Goal: Task Accomplishment & Management: Complete application form

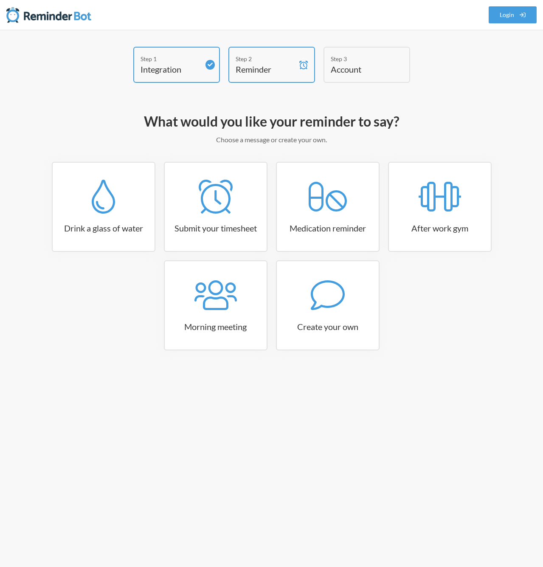
click at [193, 425] on div "Step 1 Integration Step 2 Reminder Step 3 Account What would you like your remi…" at bounding box center [271, 298] width 543 height 537
click at [337, 320] on link "Create your own" at bounding box center [328, 305] width 104 height 90
select select "08:30:00"
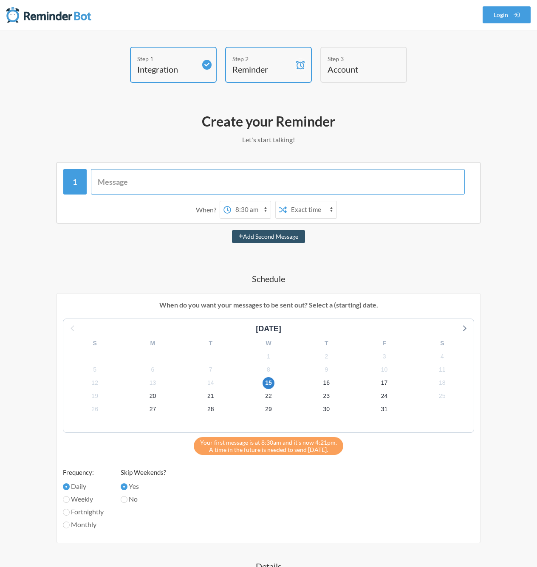
click at [163, 188] on input "text" at bounding box center [278, 181] width 374 height 25
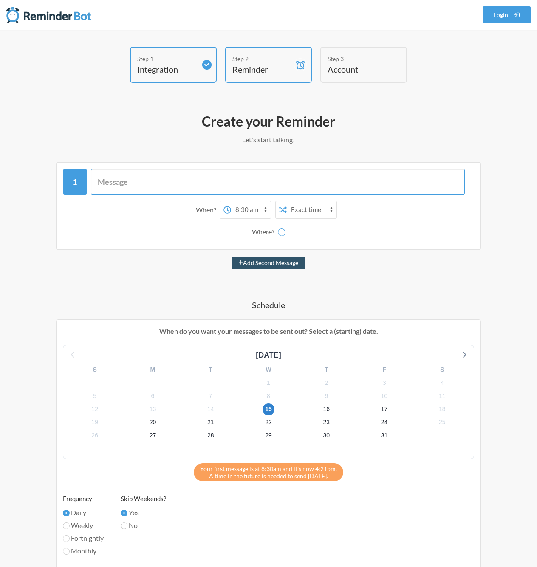
type input "P"
select select "D09LFP2QEES"
type input "Pull out the cold trap"
select select "09:00:00"
select select "C08EM1P0T46"
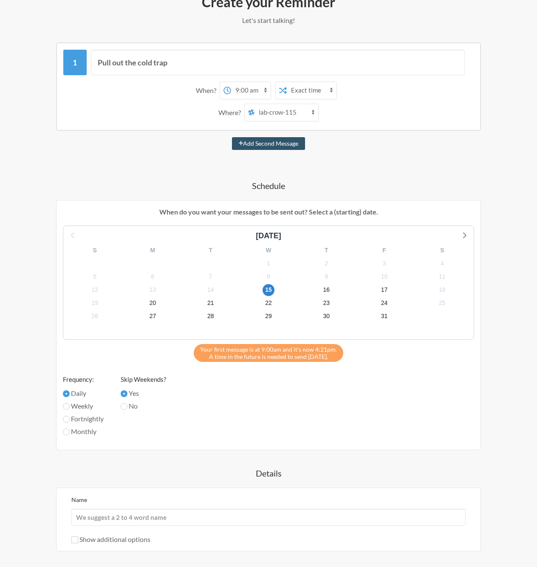
scroll to position [213, 0]
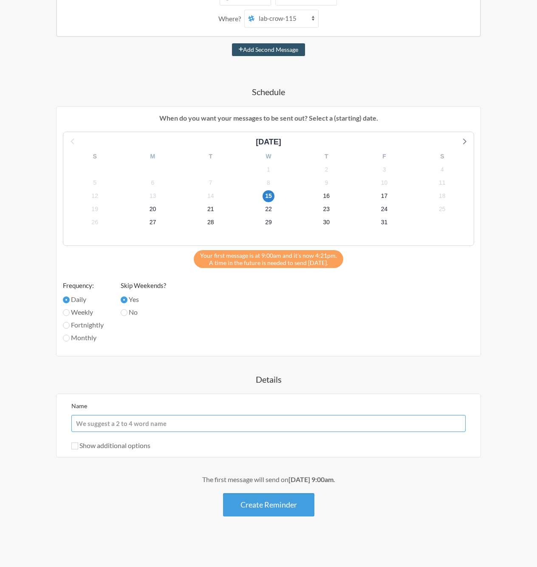
click at [102, 425] on input "Name" at bounding box center [268, 423] width 394 height 17
click at [115, 449] on label "Show additional options" at bounding box center [110, 445] width 79 height 8
click at [78, 449] on input "Show additional options" at bounding box center [74, 445] width 7 height 7
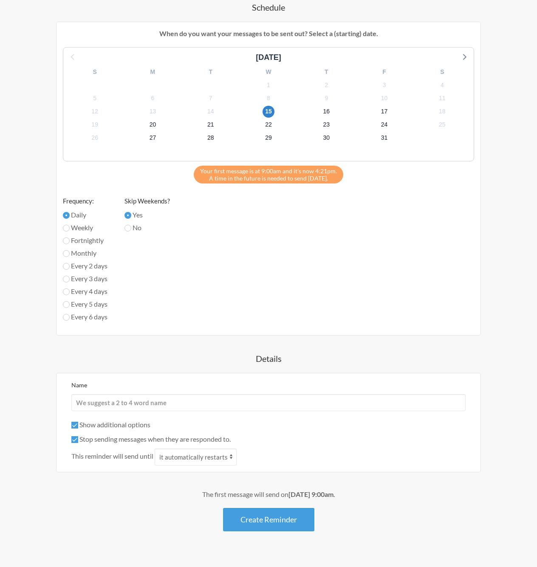
scroll to position [312, 0]
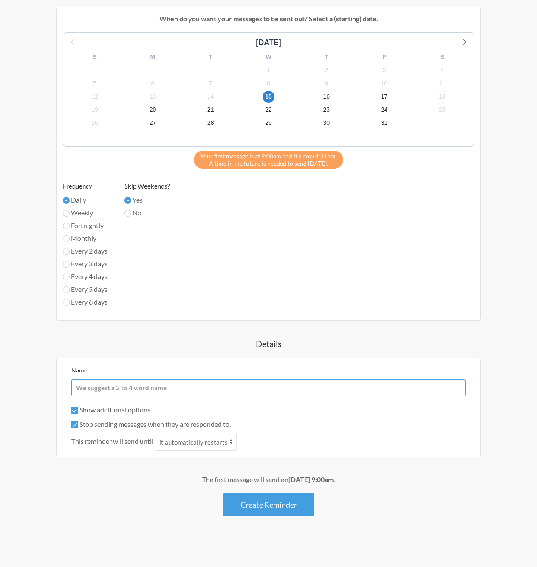
click at [135, 386] on input "Name" at bounding box center [268, 387] width 394 height 17
click at [119, 412] on label "Show additional options" at bounding box center [110, 409] width 79 height 8
click at [78, 412] on input "Show additional options" at bounding box center [74, 410] width 7 height 7
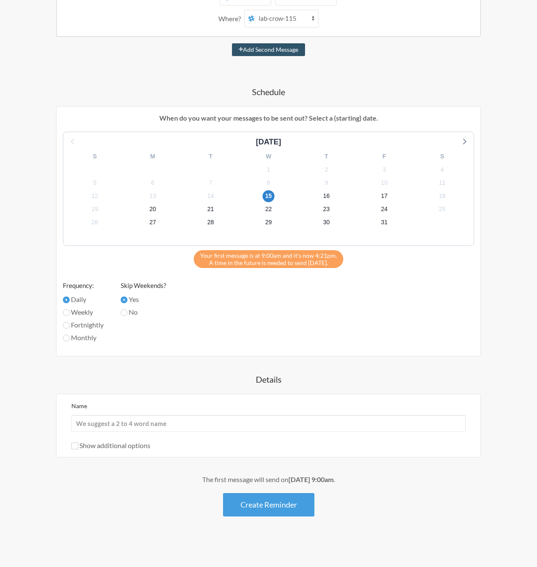
click at [108, 447] on label "Show additional options" at bounding box center [110, 445] width 79 height 8
click at [78, 447] on input "Show additional options" at bounding box center [74, 445] width 7 height 7
checkbox input "true"
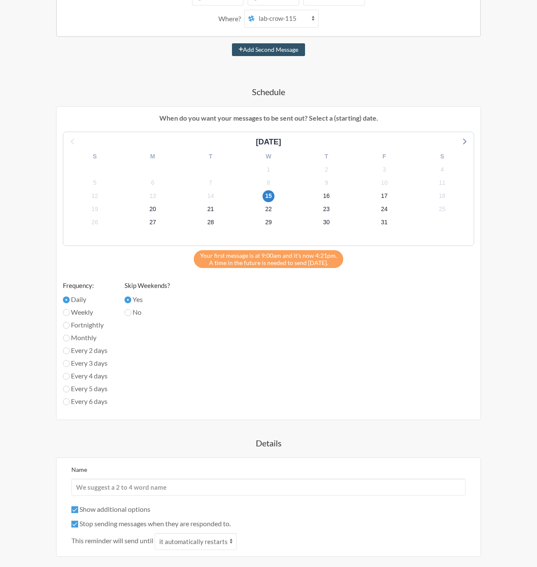
scroll to position [237, 0]
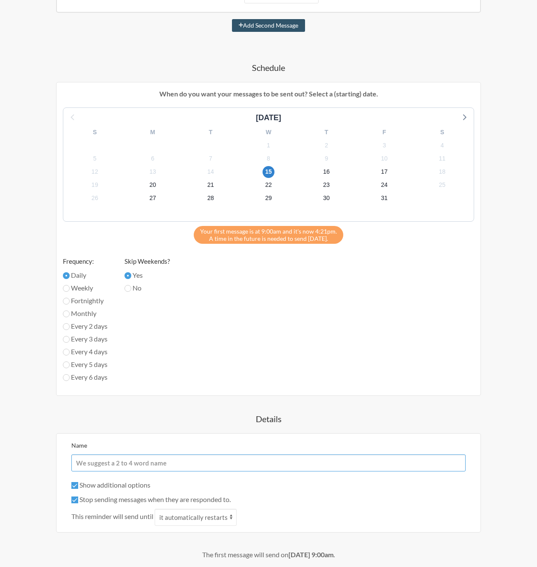
click at [189, 461] on input "Name" at bounding box center [268, 462] width 394 height 17
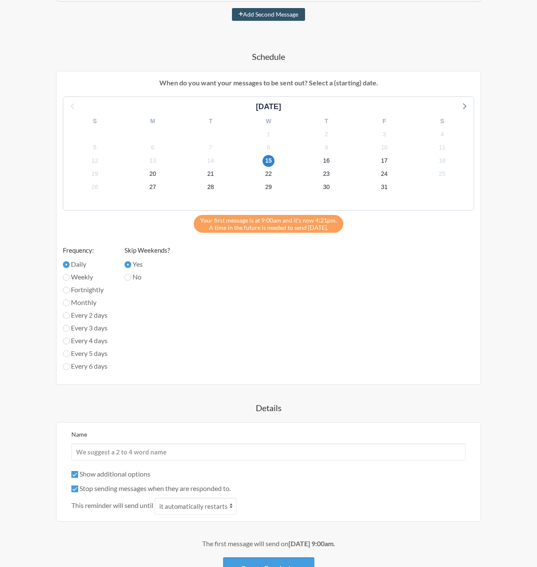
drag, startPoint x: 212, startPoint y: 496, endPoint x: 215, endPoint y: 505, distance: 9.8
click at [212, 496] on div "Show additional options Hide this reminder from calendars Stop sending messages…" at bounding box center [268, 492] width 394 height 46
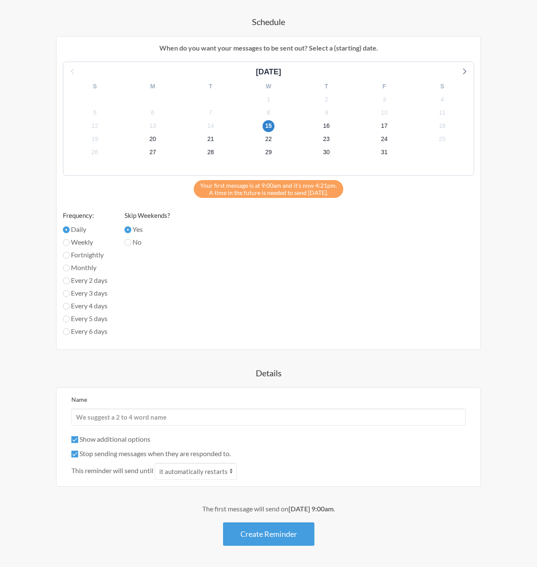
click at [96, 402] on div "Name" at bounding box center [268, 409] width 394 height 31
click at [97, 405] on div "Name" at bounding box center [268, 409] width 394 height 31
click at [102, 415] on input "Name" at bounding box center [268, 416] width 394 height 17
type input "L"
click at [138, 421] on input "Lanqing" at bounding box center [268, 416] width 394 height 17
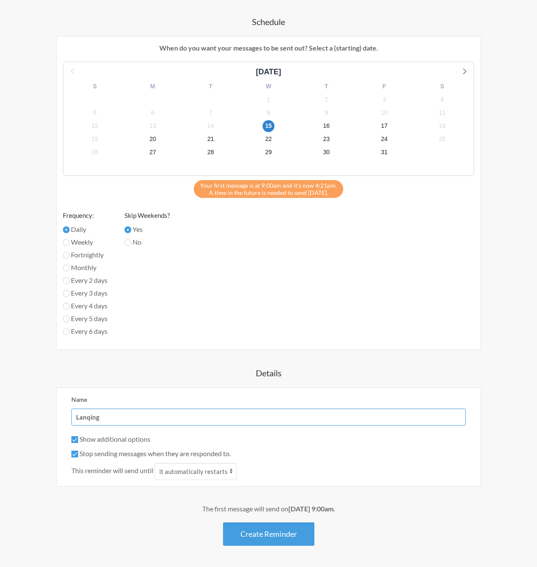
type input "Lanqing"
click at [142, 436] on label "Show additional options" at bounding box center [110, 439] width 79 height 8
click at [78, 436] on input "Show additional options" at bounding box center [74, 439] width 7 height 7
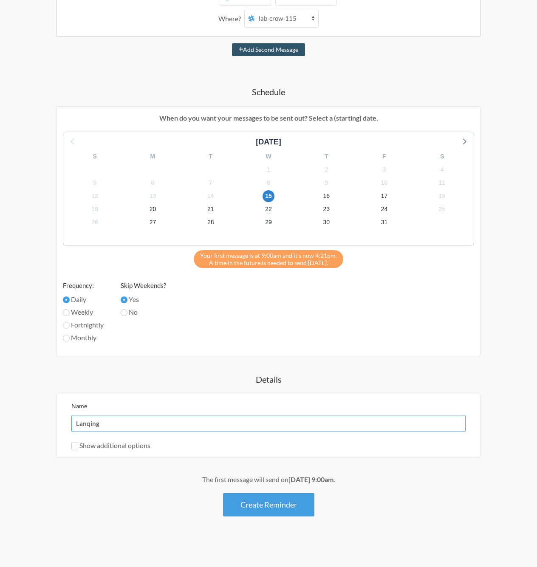
click at [116, 431] on input "Lanqing" at bounding box center [268, 423] width 394 height 17
click at [96, 445] on label "Show additional options" at bounding box center [110, 445] width 79 height 8
click at [78, 445] on input "Show additional options" at bounding box center [74, 445] width 7 height 7
checkbox input "true"
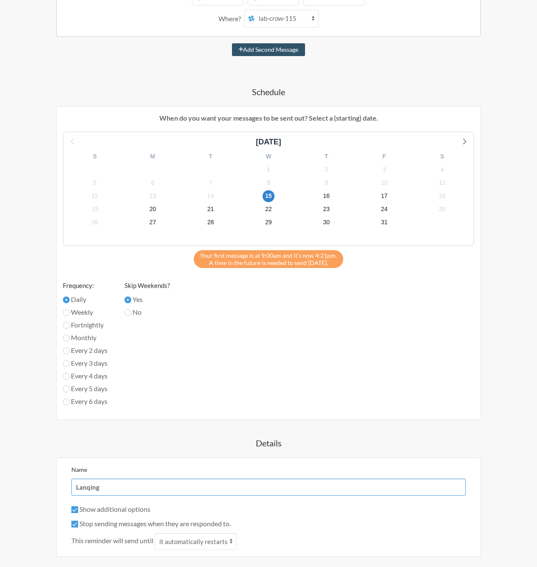
click at [96, 488] on input "Lanqing" at bounding box center [268, 486] width 394 height 17
type input "Lanqing"
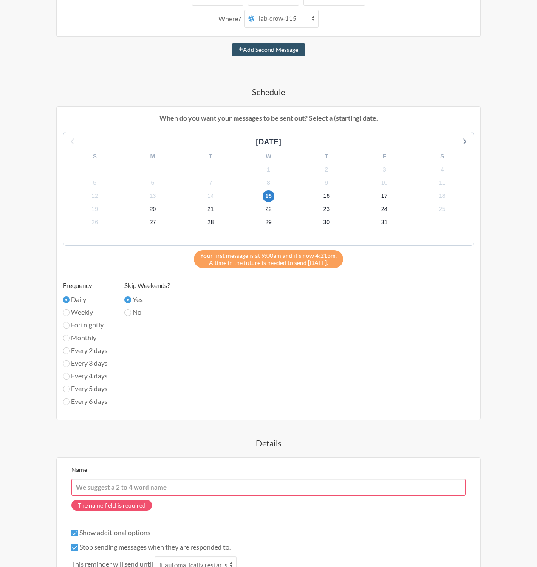
click at [120, 403] on div "[DATE] S M T W T F S 28 29 30 1 2 3 4 5 6 7 8 9 10 11 12 13 14 15 16 17 18 19 2…" at bounding box center [268, 273] width 411 height 282
click at [134, 439] on h4 "Details" at bounding box center [268, 443] width 486 height 12
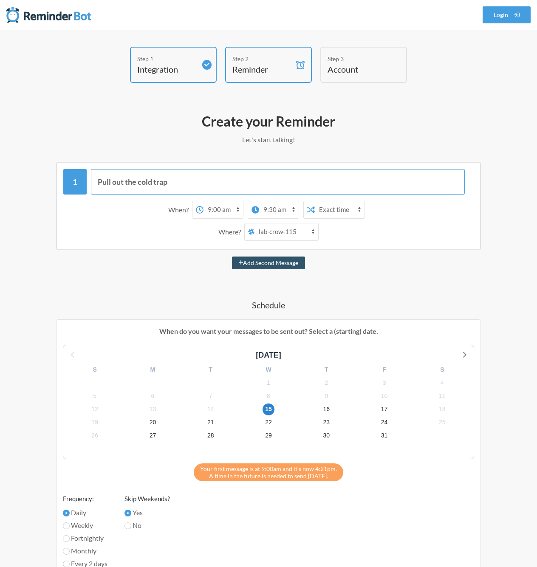
click at [177, 177] on input "Pull out the cold trap" at bounding box center [278, 181] width 374 height 25
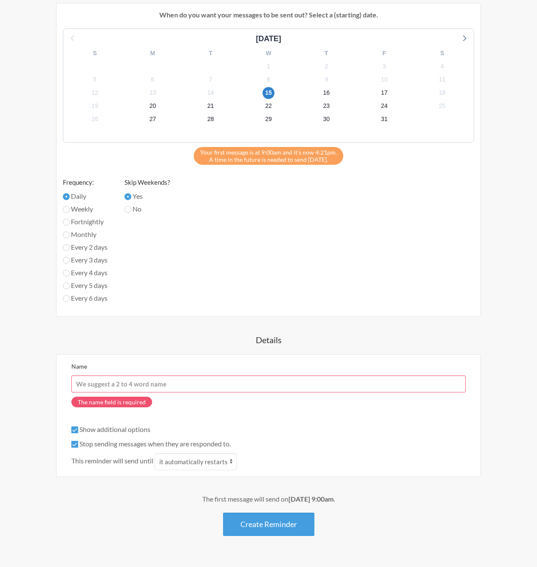
scroll to position [336, 0]
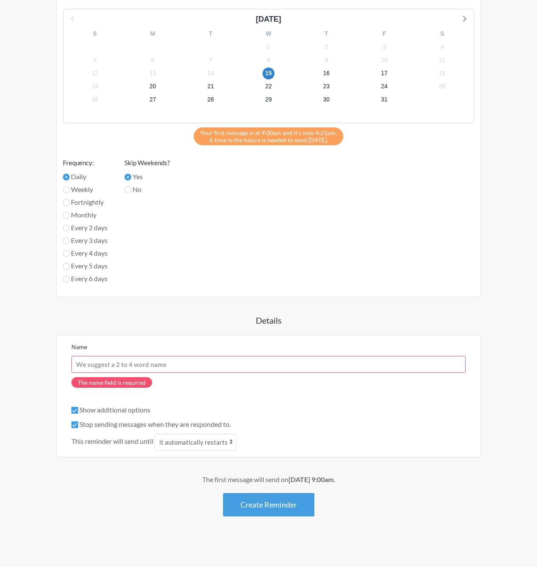
click at [107, 501] on div "The first message will send on [DATE] 9:00am . Create Reminder" at bounding box center [268, 495] width 486 height 42
click at [73, 409] on input "Show additional options" at bounding box center [74, 410] width 7 height 7
checkbox input "false"
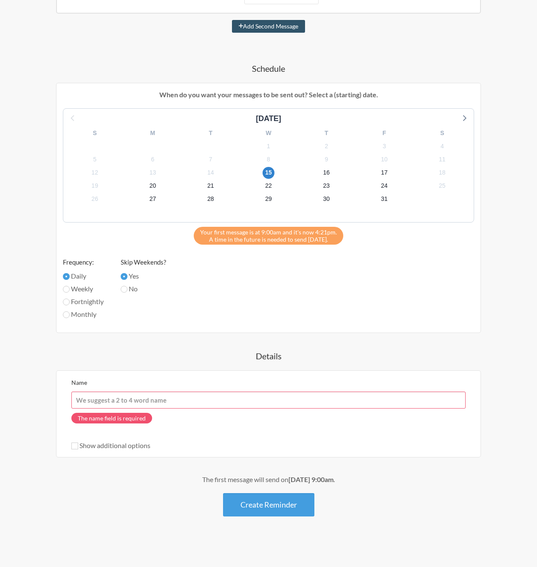
click at [355, 447] on div "Show additional options" at bounding box center [268, 445] width 394 height 10
click at [350, 388] on div "Name The name field is required" at bounding box center [268, 404] width 394 height 55
click at [351, 401] on input "Name" at bounding box center [268, 399] width 394 height 17
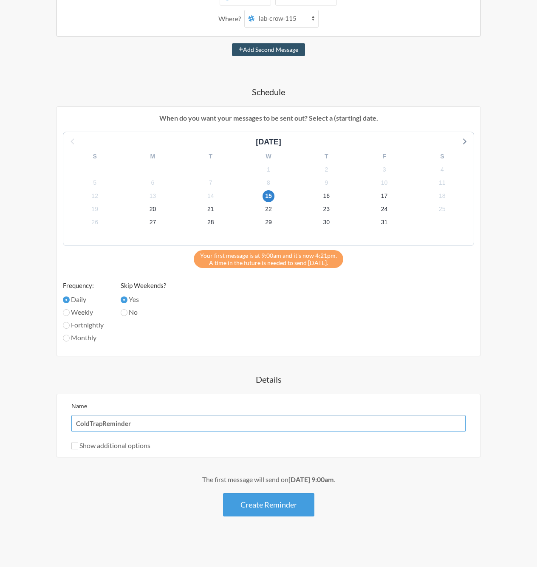
click at [90, 419] on input "ColdTrapReminder" at bounding box center [268, 423] width 394 height 17
click at [89, 422] on input "ColdTrapReminder" at bounding box center [268, 423] width 394 height 17
click at [104, 422] on input "Cold TrapReminder" at bounding box center [268, 423] width 394 height 17
type input "Cold Trap Reminder"
click at [270, 509] on button "Create Reminder" at bounding box center [268, 504] width 91 height 23
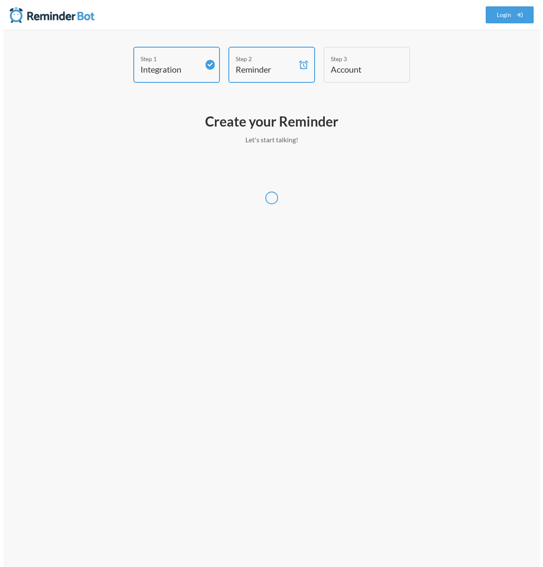
scroll to position [0, 0]
select select "America/[GEOGRAPHIC_DATA]"
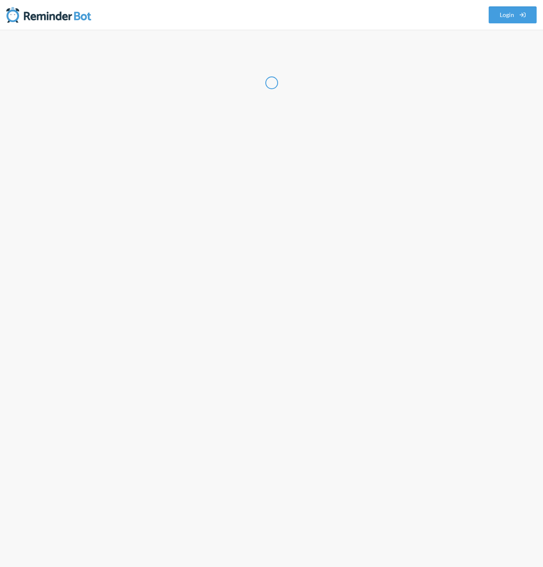
select select "US"
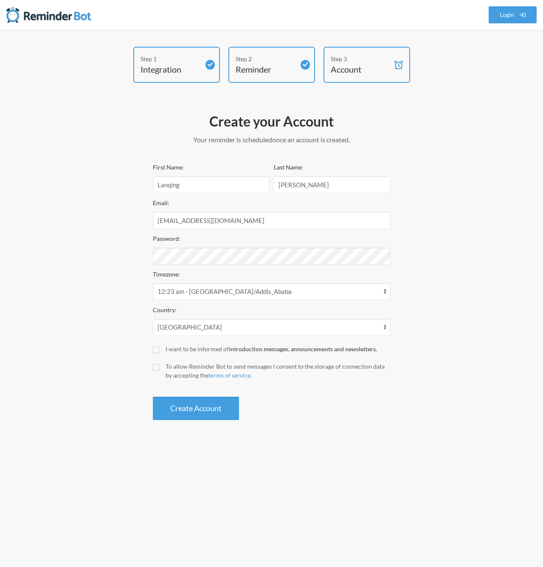
click at [155, 366] on input "To allow Reminder Bot to send messages I consent to the storage of connection d…" at bounding box center [156, 367] width 7 height 7
checkbox input "true"
click at [169, 408] on button "Create Account" at bounding box center [196, 408] width 86 height 23
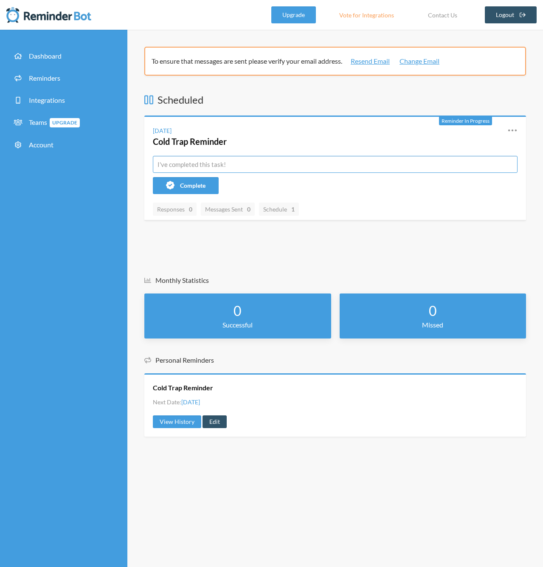
click at [216, 160] on input "text" at bounding box center [335, 164] width 365 height 17
click at [332, 240] on div "Scheduled Reminder In Progress Wednesday, October 15 Cold Trap Reminder Resched…" at bounding box center [335, 172] width 382 height 158
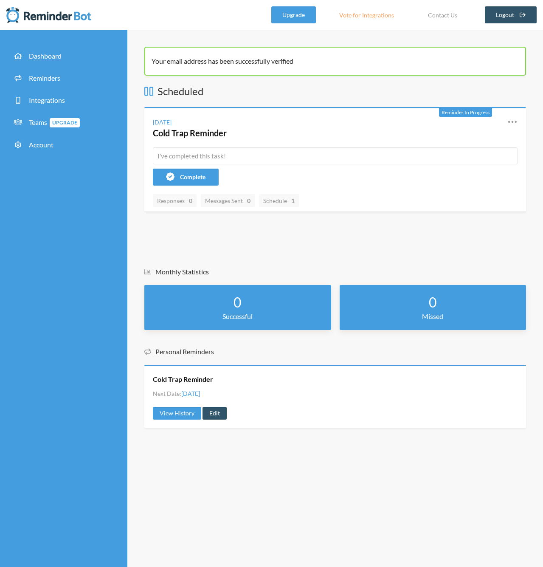
click at [284, 340] on div "Monthly Statistics 0 Successful 0 Missed Personal Reminders Cold Trap Reminder …" at bounding box center [335, 352] width 382 height 170
click at [178, 410] on link "View History" at bounding box center [177, 413] width 48 height 13
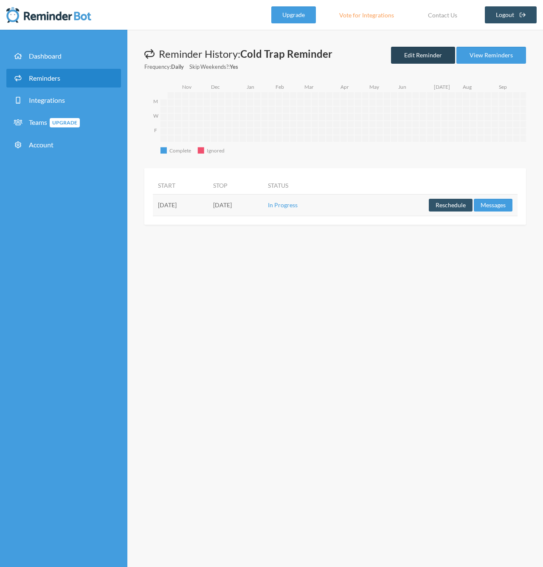
click at [419, 56] on link "Edit Reminder" at bounding box center [423, 55] width 64 height 17
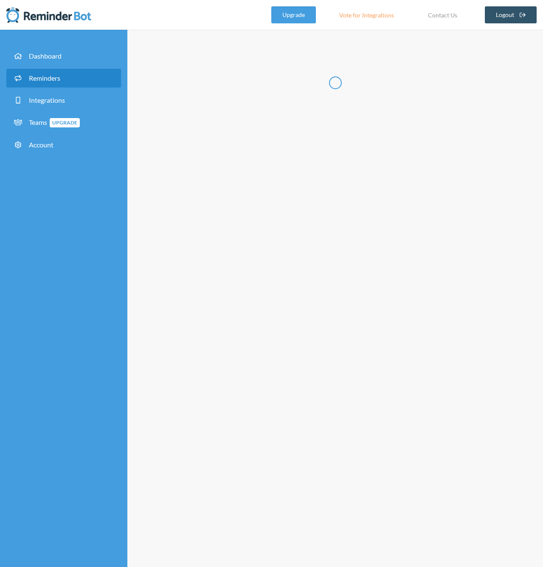
type input "Cold Trap Reminder"
select select "09:00:00"
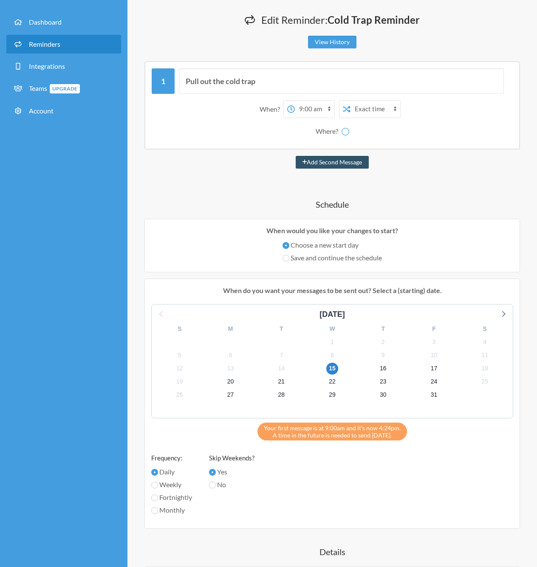
scroll to position [45, 0]
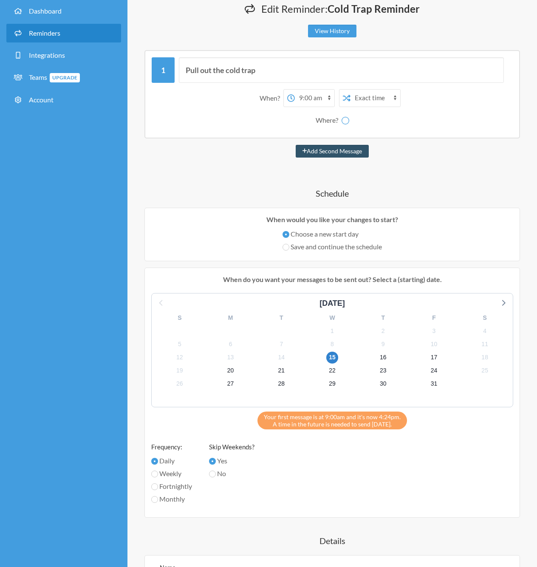
select select "C08EM1P0T46"
drag, startPoint x: 251, startPoint y: 214, endPoint x: 421, endPoint y: 224, distance: 169.7
click at [421, 224] on p "When would you like your changes to start?" at bounding box center [332, 219] width 362 height 10
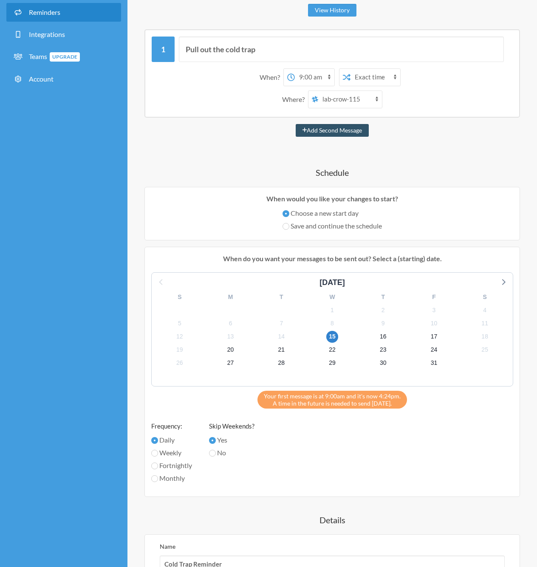
scroll to position [77, 0]
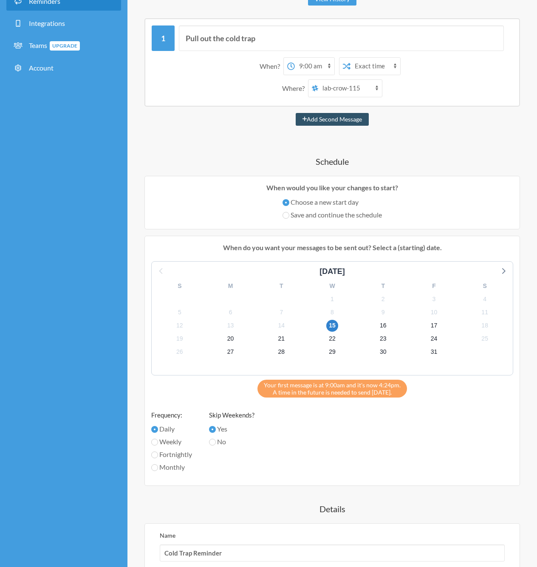
click at [388, 328] on div "16" at bounding box center [382, 325] width 51 height 13
click at [385, 326] on span "16" at bounding box center [383, 326] width 12 height 12
click at [327, 323] on span "15" at bounding box center [332, 326] width 12 height 12
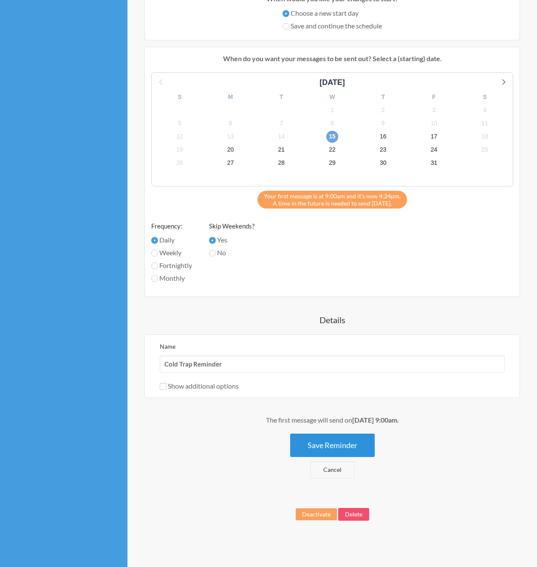
scroll to position [0, 0]
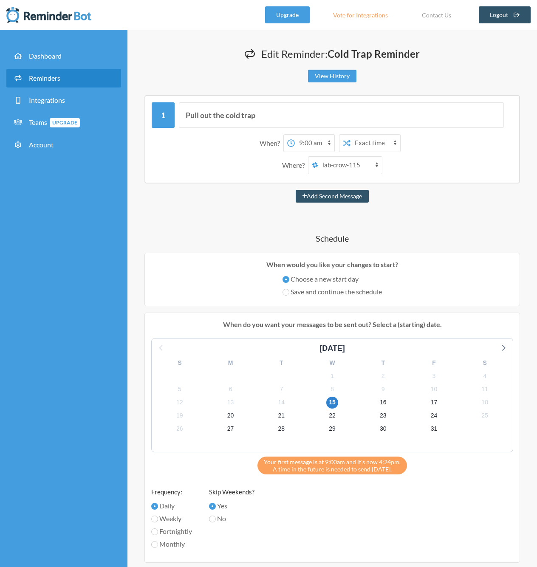
select select "10:00:00"
click at [214, 201] on div "Add Second Message" at bounding box center [331, 196] width 375 height 13
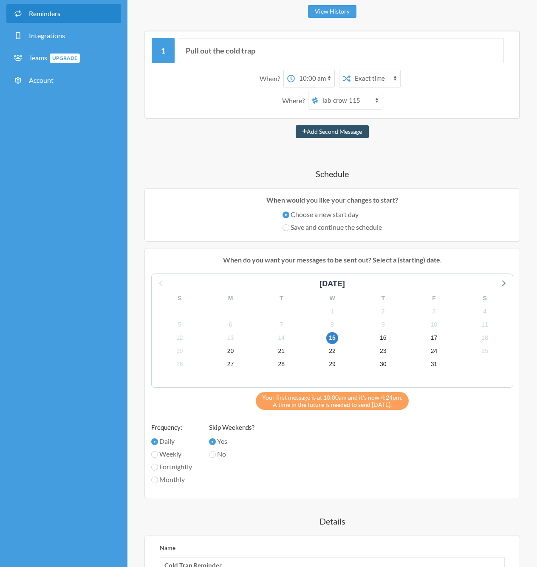
scroll to position [247, 0]
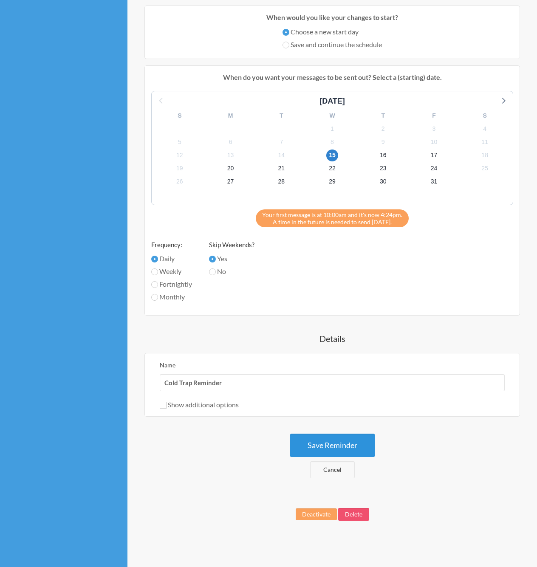
click at [343, 445] on button "Save Reminder" at bounding box center [332, 444] width 84 height 23
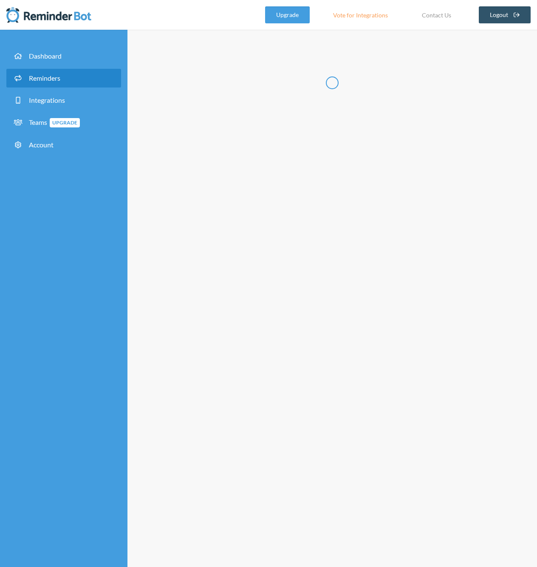
scroll to position [0, 0]
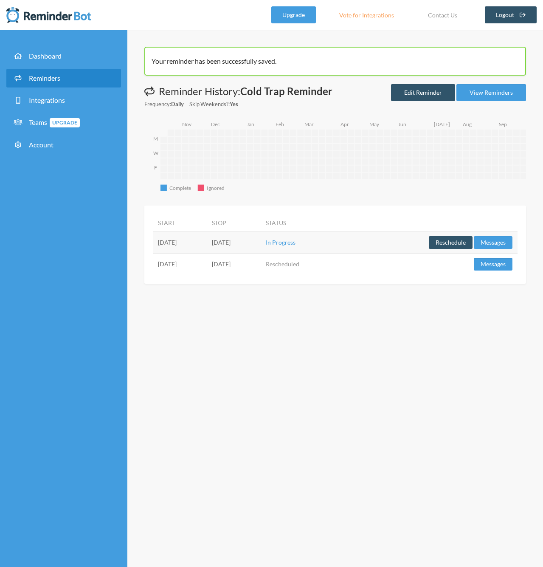
click at [361, 325] on div "Your reminder has been successfully saved. Messages are not sending from this d…" at bounding box center [335, 298] width 416 height 537
click at [201, 188] on rect "Ignored" at bounding box center [201, 188] width 6 height 6
click at [354, 104] on div "Reminder History: Cold Trap Reminder Frequency: Daily Skip Weekends?: Yes Edit …" at bounding box center [335, 96] width 382 height 25
click at [66, 100] on link "Integrations" at bounding box center [63, 100] width 115 height 19
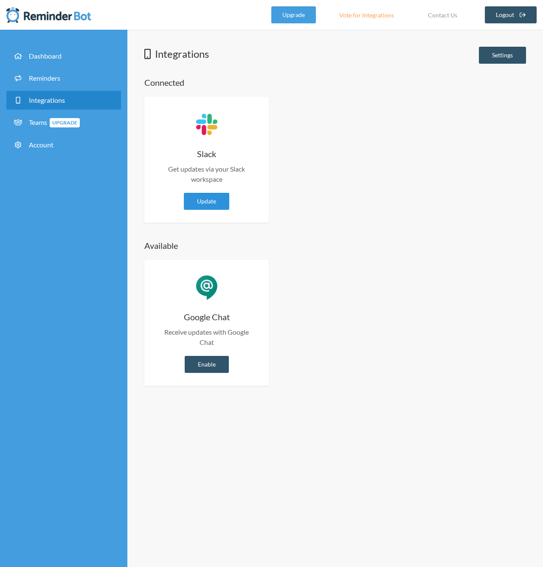
click at [209, 201] on link "Update" at bounding box center [206, 201] width 45 height 17
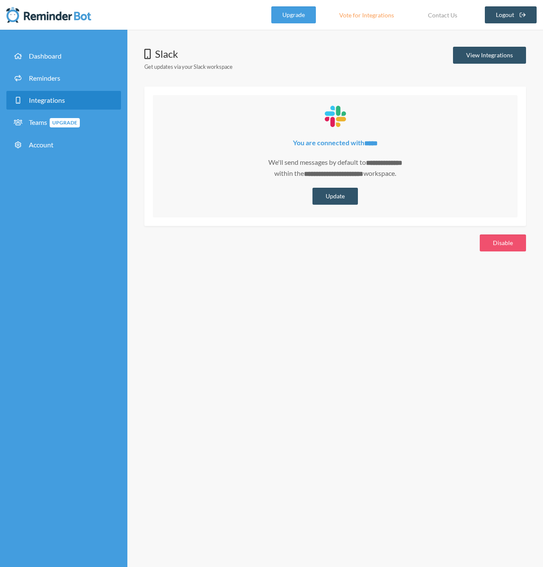
click at [327, 318] on div "**********" at bounding box center [335, 298] width 416 height 537
click at [332, 194] on button "Update" at bounding box center [334, 196] width 45 height 17
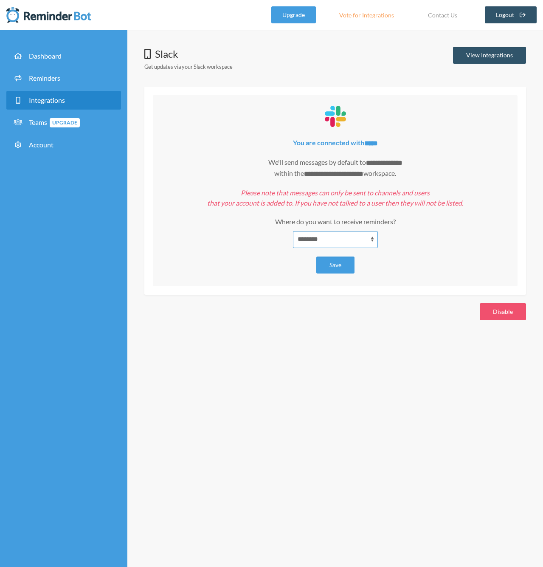
select select "**********"
click at [337, 265] on button "Save" at bounding box center [335, 264] width 38 height 17
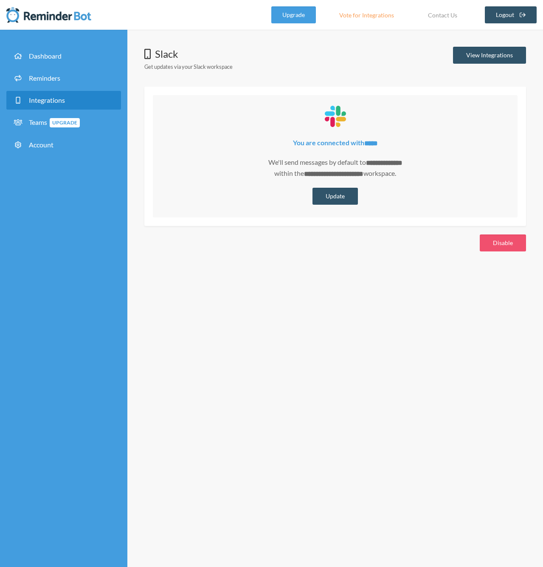
click at [376, 236] on div "**********" at bounding box center [335, 149] width 416 height 205
click at [55, 73] on link "Reminders" at bounding box center [63, 78] width 115 height 19
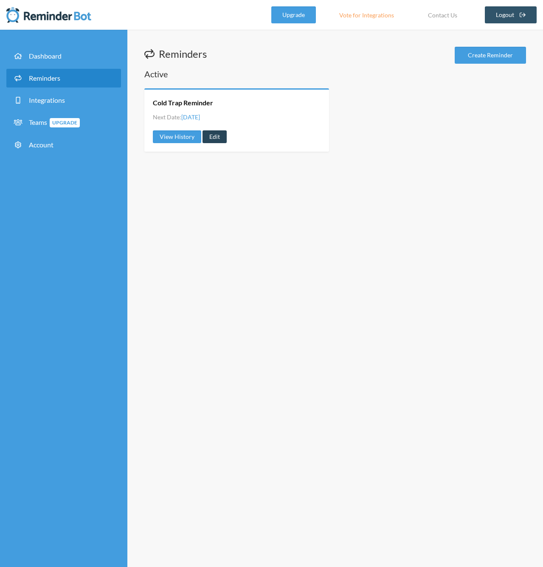
click at [221, 135] on link "Edit" at bounding box center [215, 136] width 24 height 13
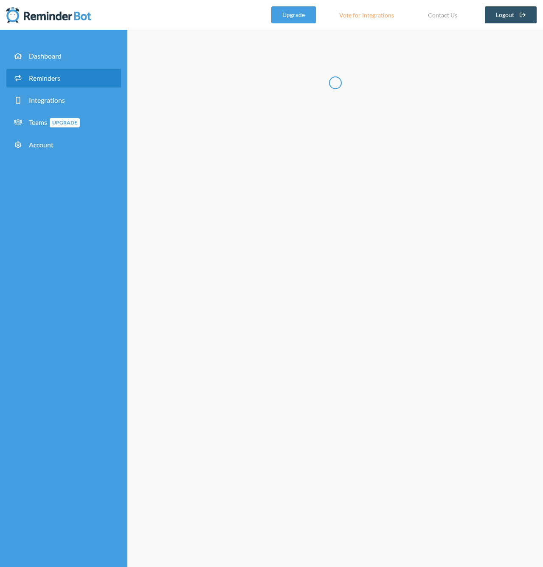
type input "Cold Trap Reminder"
select select "10:00:00"
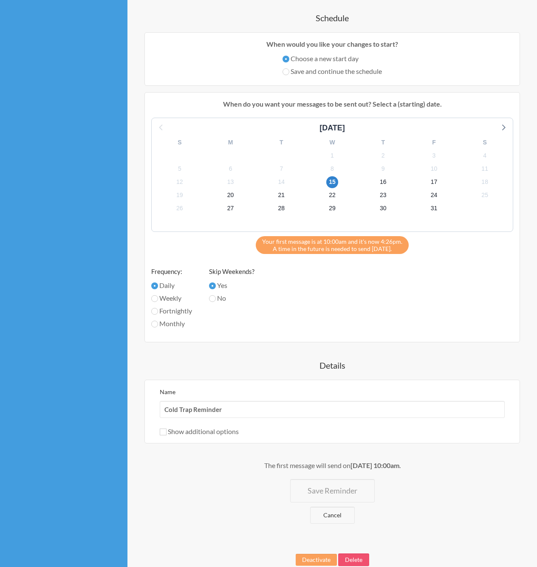
scroll to position [266, 0]
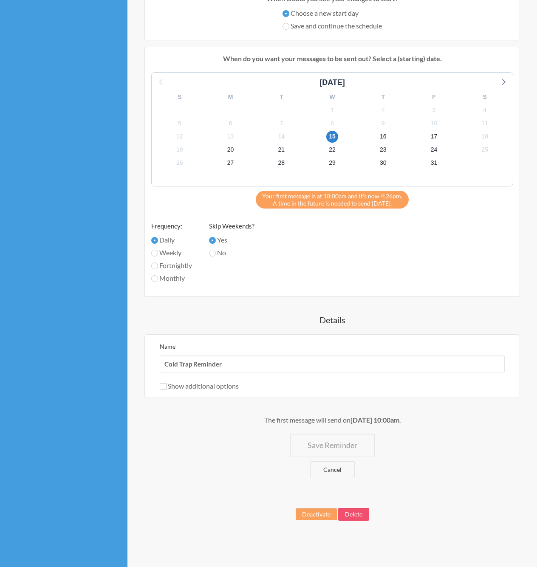
select select "C08EM1P0T46"
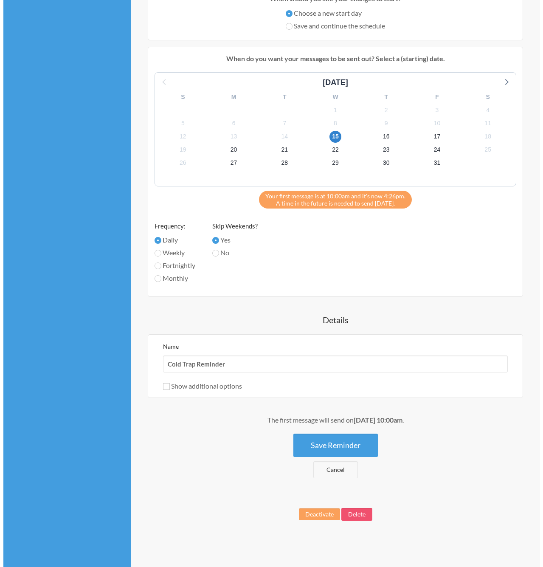
scroll to position [0, 0]
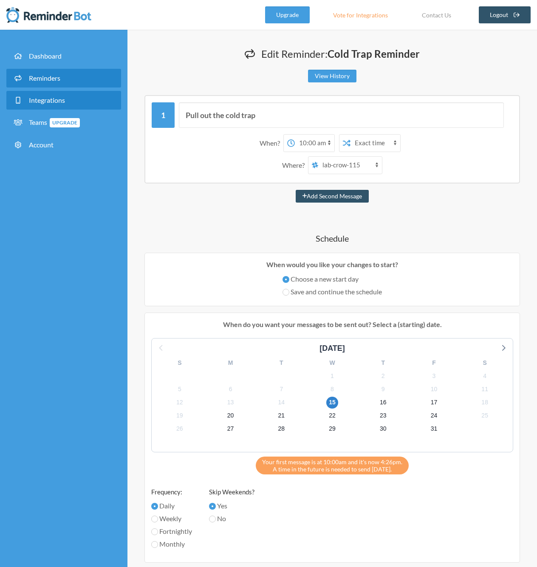
click at [51, 99] on span "Integrations" at bounding box center [47, 100] width 36 height 8
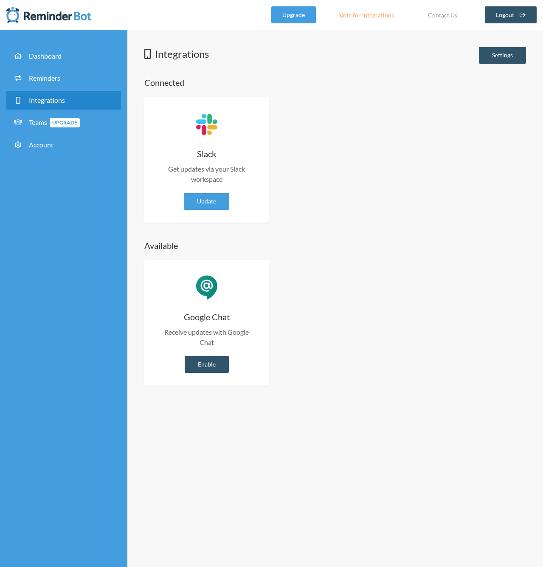
click at [208, 156] on h4 "Slack" at bounding box center [206, 154] width 99 height 12
click at [215, 205] on link "Update" at bounding box center [206, 201] width 45 height 17
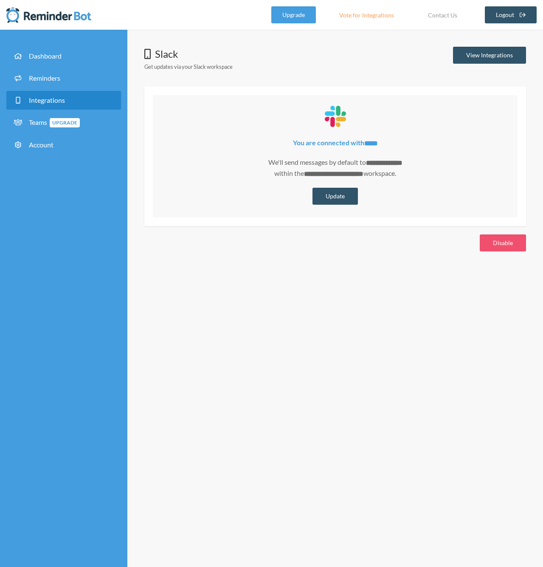
click at [394, 278] on div "**********" at bounding box center [335, 298] width 416 height 537
click at [418, 309] on div "**********" at bounding box center [335, 298] width 416 height 537
drag, startPoint x: 257, startPoint y: 160, endPoint x: 409, endPoint y: 170, distance: 152.8
click at [409, 170] on p "**********" at bounding box center [335, 168] width 348 height 22
click at [411, 170] on p "**********" at bounding box center [335, 168] width 348 height 22
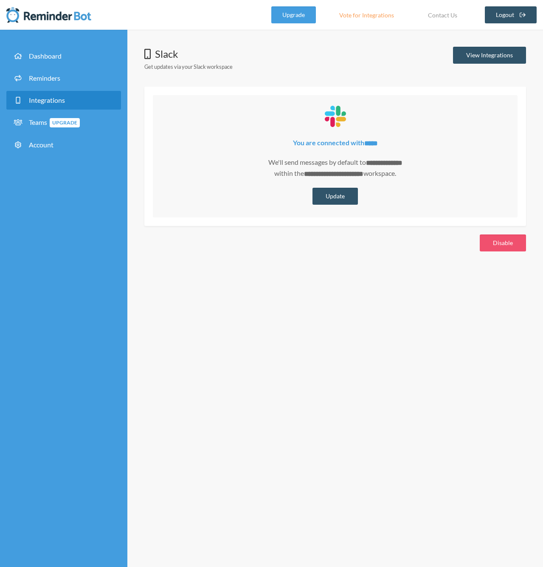
click at [356, 63] on div "Slack Get updates via your Slack workspace View Integrations" at bounding box center [335, 61] width 382 height 29
